Goal: Obtain resource: Obtain resource

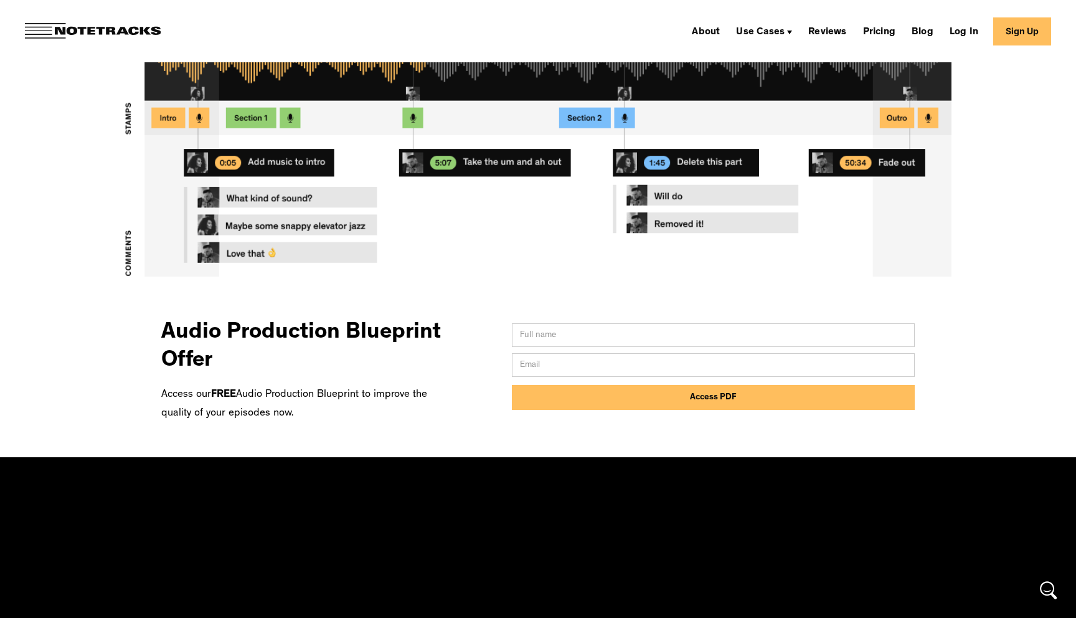
scroll to position [464, 0]
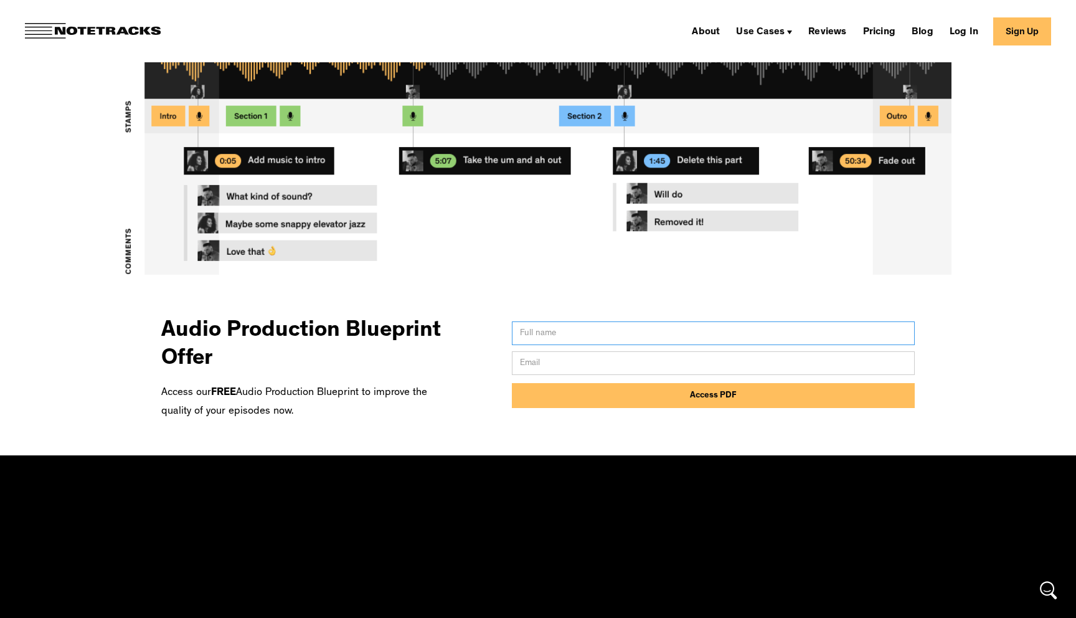
click at [531, 337] on input "Email Form" at bounding box center [713, 333] width 403 height 24
click at [531, 359] on input "Email Form" at bounding box center [713, 363] width 403 height 24
click at [496, 393] on div "Audio Production Blueprint Offer Access our FREE Audio Production Blueprint to …" at bounding box center [537, 366] width 753 height 121
click at [487, 409] on div "Audio Production Blueprint Offer Access our FREE Audio Production Blueprint to …" at bounding box center [537, 366] width 753 height 121
copy div "Audio Production Blueprint Offer Access our FREE Audio Production Blueprint to …"
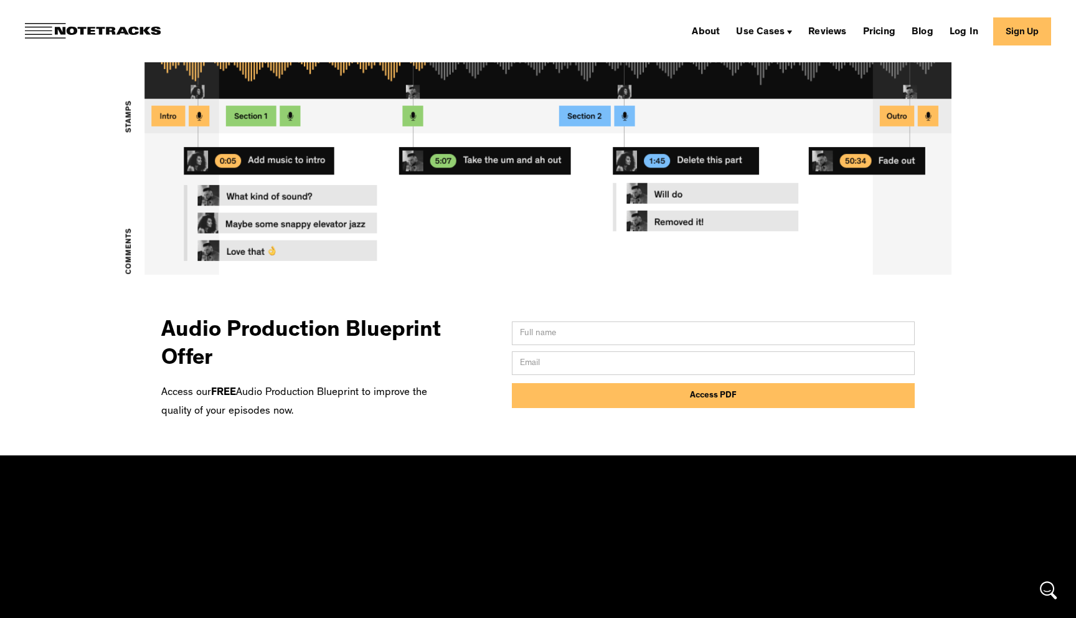
drag, startPoint x: 319, startPoint y: 420, endPoint x: 157, endPoint y: 327, distance: 186.6
click at [158, 327] on section "Audio Production Blueprint Offer Access our FREE Audio Production Blueprint to …" at bounding box center [538, 380] width 1076 height 149
click at [444, 304] on img at bounding box center [538, 162] width 1076 height 287
click at [468, 369] on div "Audio Production Blueprint Offer Access our FREE Audio Production Blueprint to …" at bounding box center [537, 366] width 753 height 121
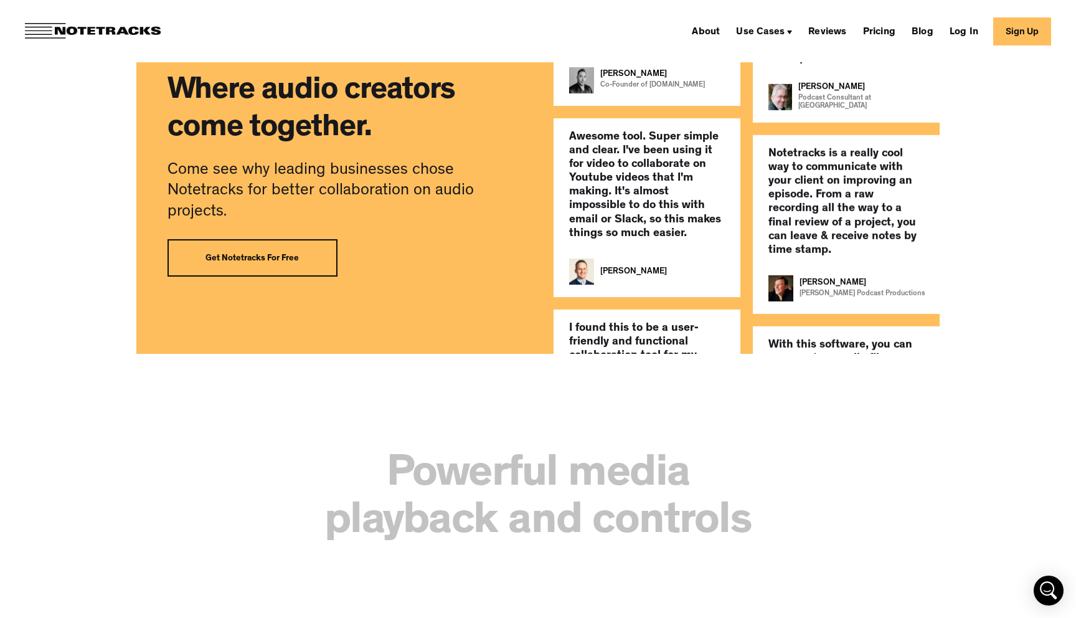
scroll to position [2714, 0]
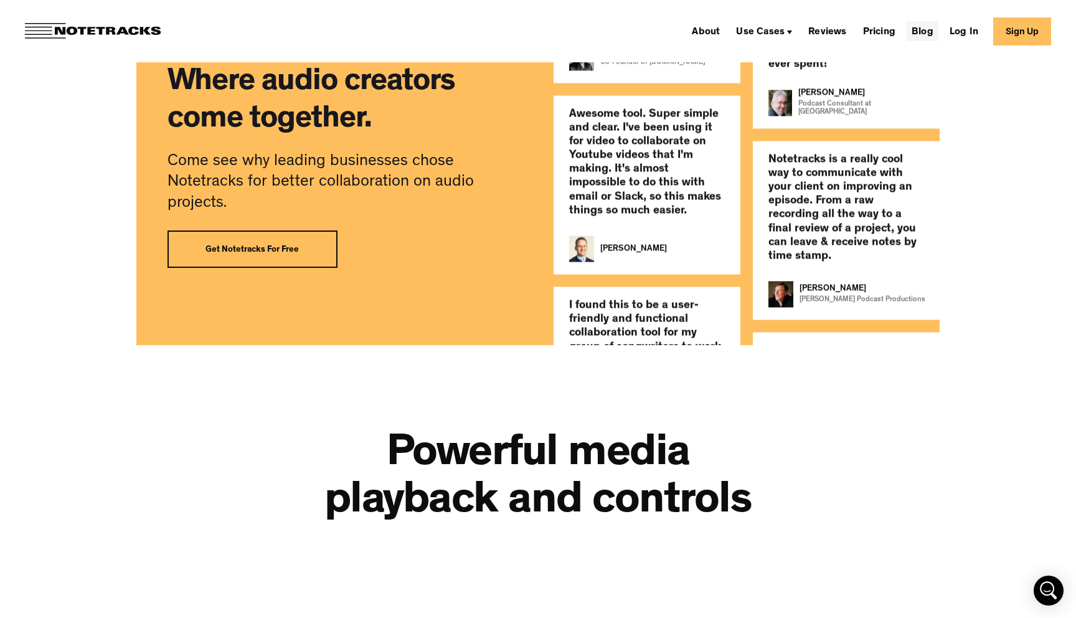
click at [923, 26] on link "Blog" at bounding box center [923, 31] width 32 height 20
